Goal: Obtain resource: Download file/media

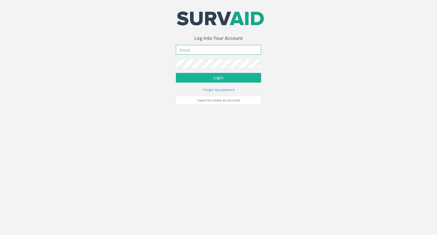
click at [217, 54] on input "email" at bounding box center [218, 50] width 85 height 10
type input "[EMAIL_ADDRESS][DOMAIN_NAME]"
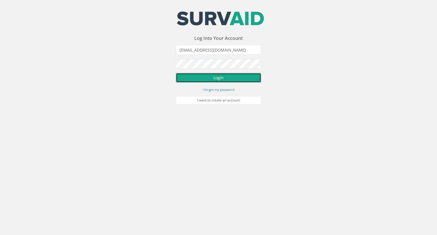
click at [216, 77] on button "Login" at bounding box center [218, 78] width 85 height 10
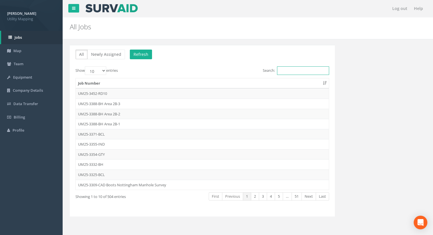
click at [295, 70] on input "Search:" at bounding box center [303, 70] width 52 height 9
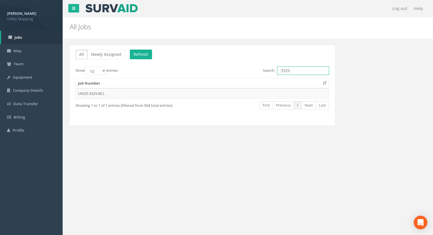
type input "3325"
click at [99, 95] on td "UM25-3325-BCL" at bounding box center [202, 93] width 253 height 10
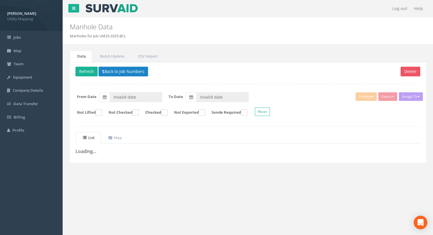
type input "[DATE]"
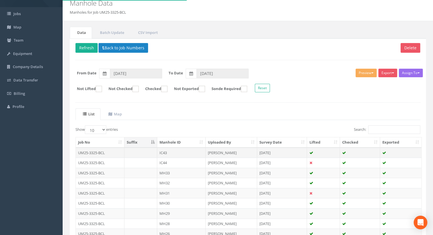
scroll to position [28, 0]
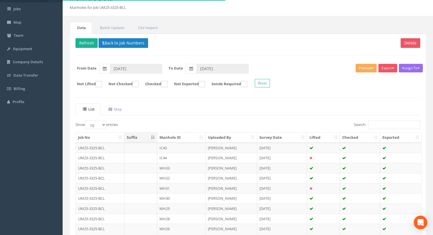
click at [178, 135] on th "Manhole ID" at bounding box center [181, 137] width 48 height 10
click at [376, 124] on input "Search:" at bounding box center [394, 124] width 52 height 9
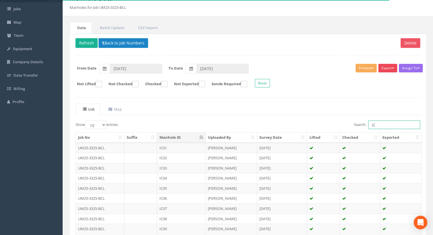
type input "IC"
click at [384, 69] on button "Export" at bounding box center [387, 68] width 19 height 9
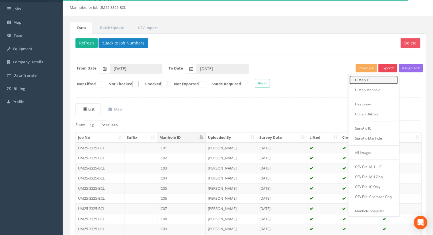
click at [372, 82] on link "U Map IC" at bounding box center [373, 79] width 48 height 9
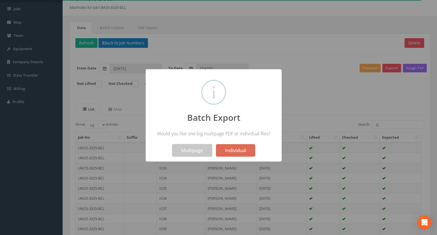
click at [188, 151] on button "Multipage" at bounding box center [192, 150] width 40 height 13
